Goal: Information Seeking & Learning: Learn about a topic

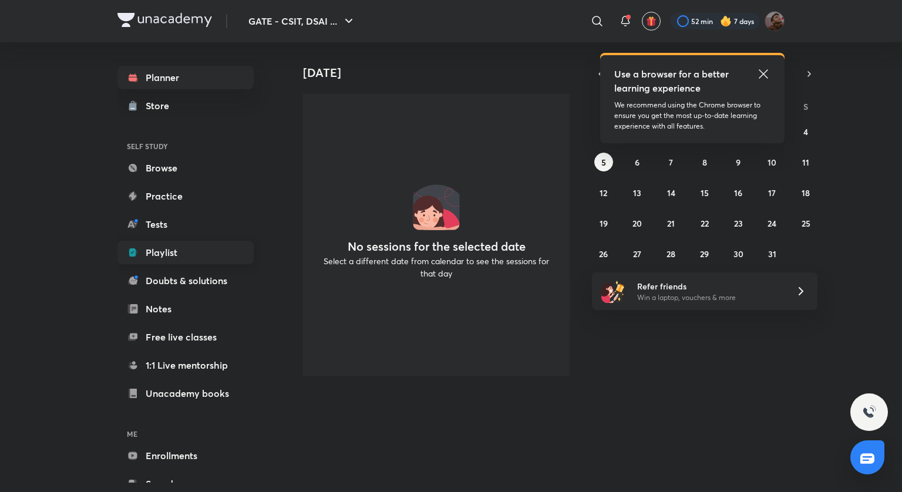
click at [192, 247] on link "Playlist" at bounding box center [186, 253] width 136 height 24
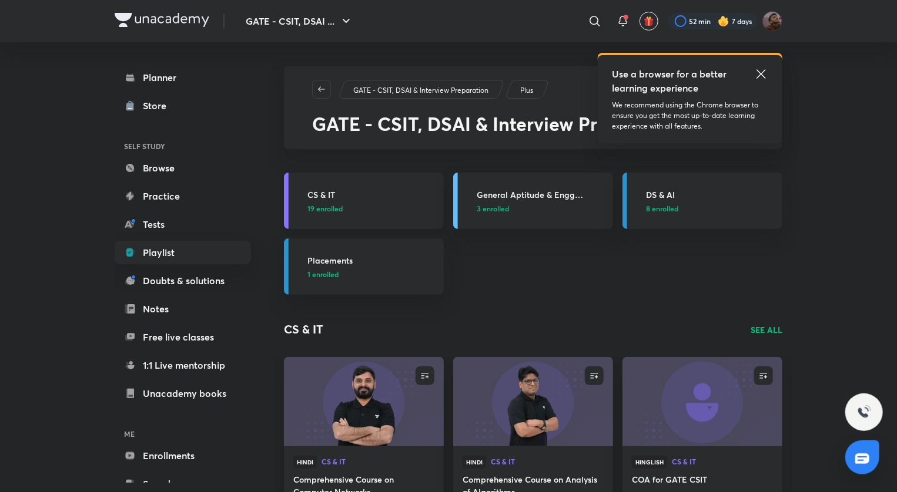
click at [331, 192] on h3 "CS & IT" at bounding box center [371, 195] width 129 height 12
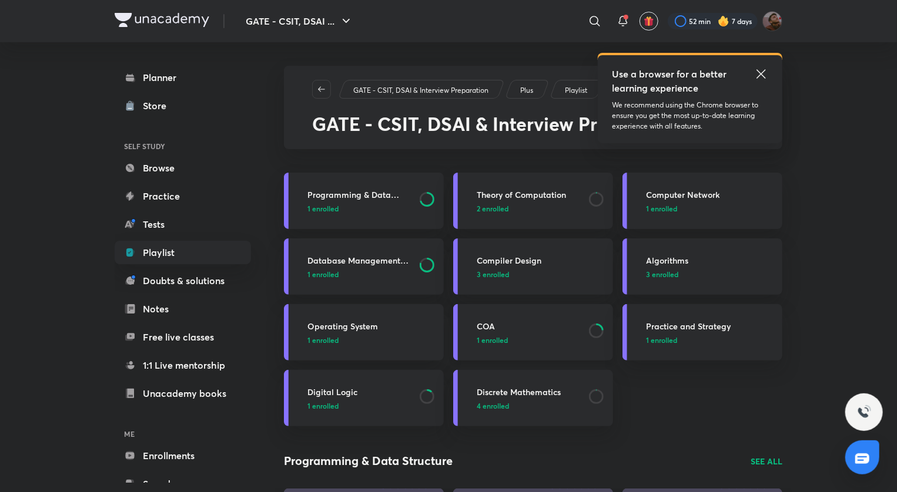
click at [489, 318] on link "COA 1 enrolled" at bounding box center [533, 332] width 160 height 56
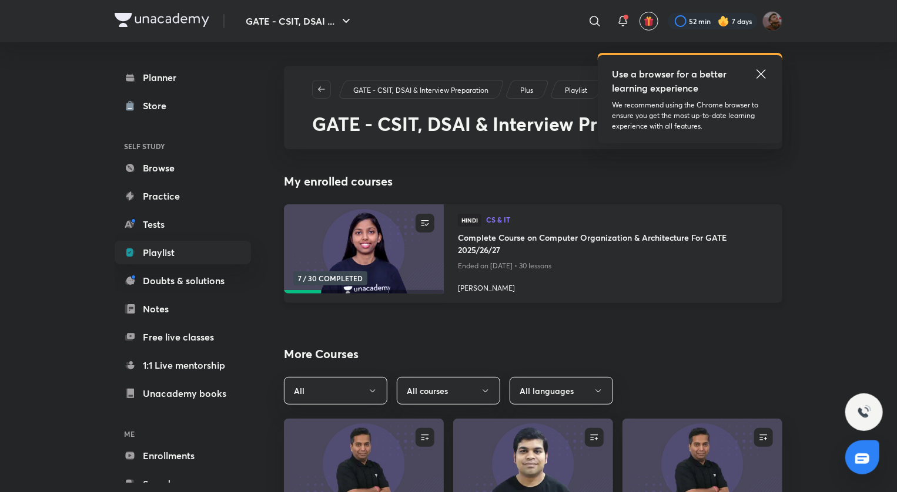
click at [494, 248] on h4 "Complete Course on Computer Organization & Architecture For GATE 2025/26/27" at bounding box center [613, 244] width 310 height 27
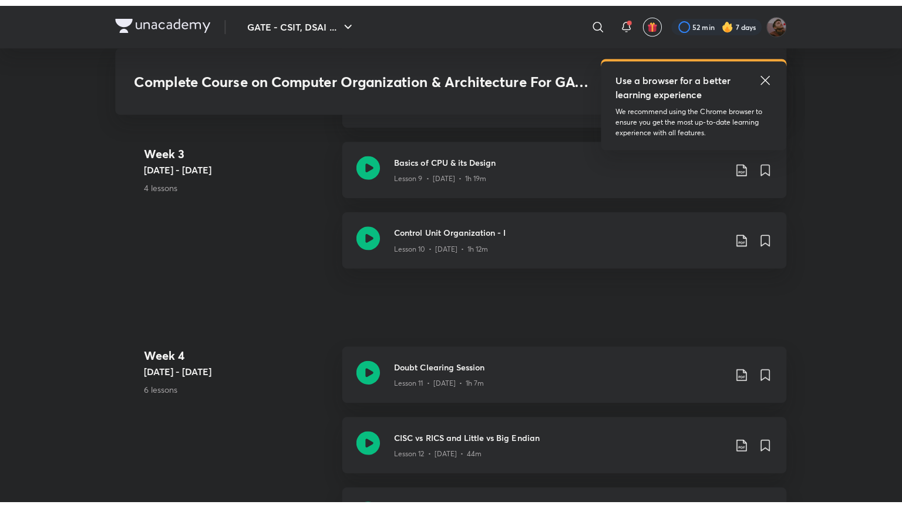
scroll to position [1370, 0]
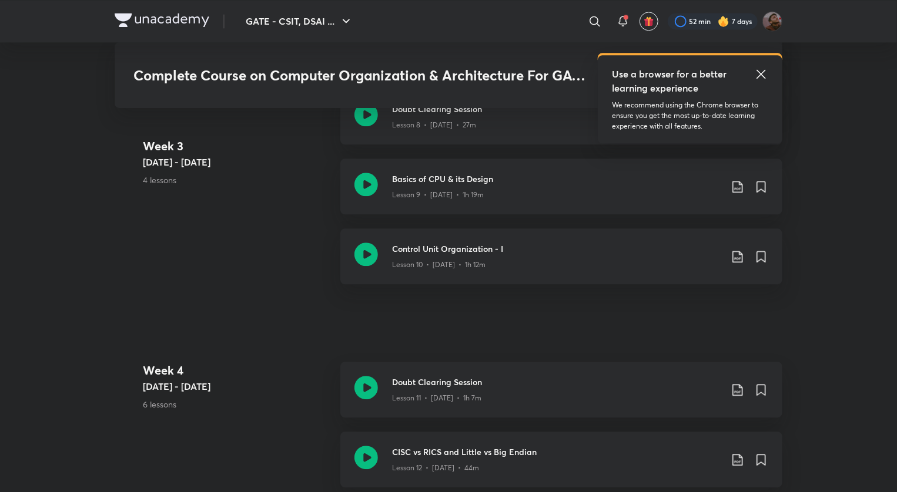
click at [764, 73] on icon at bounding box center [761, 74] width 14 height 14
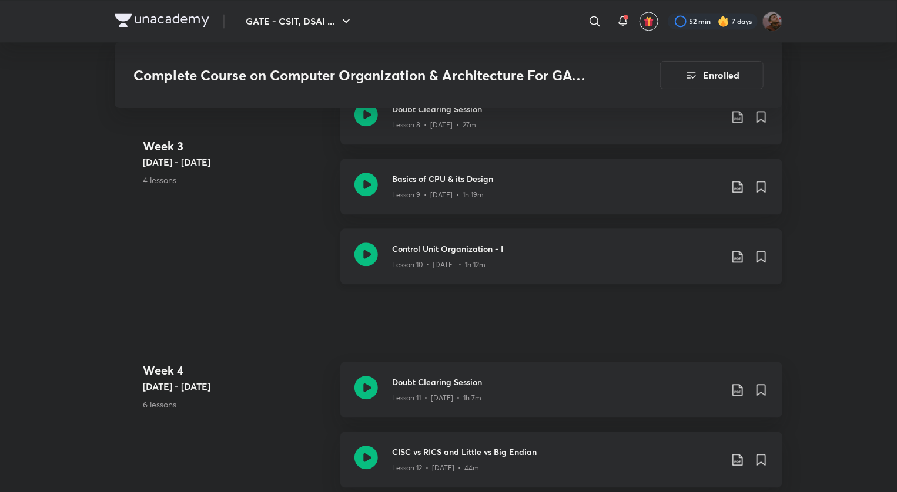
click at [446, 246] on h3 "Control Unit Organization - I" at bounding box center [556, 249] width 329 height 12
